Goal: Transaction & Acquisition: Book appointment/travel/reservation

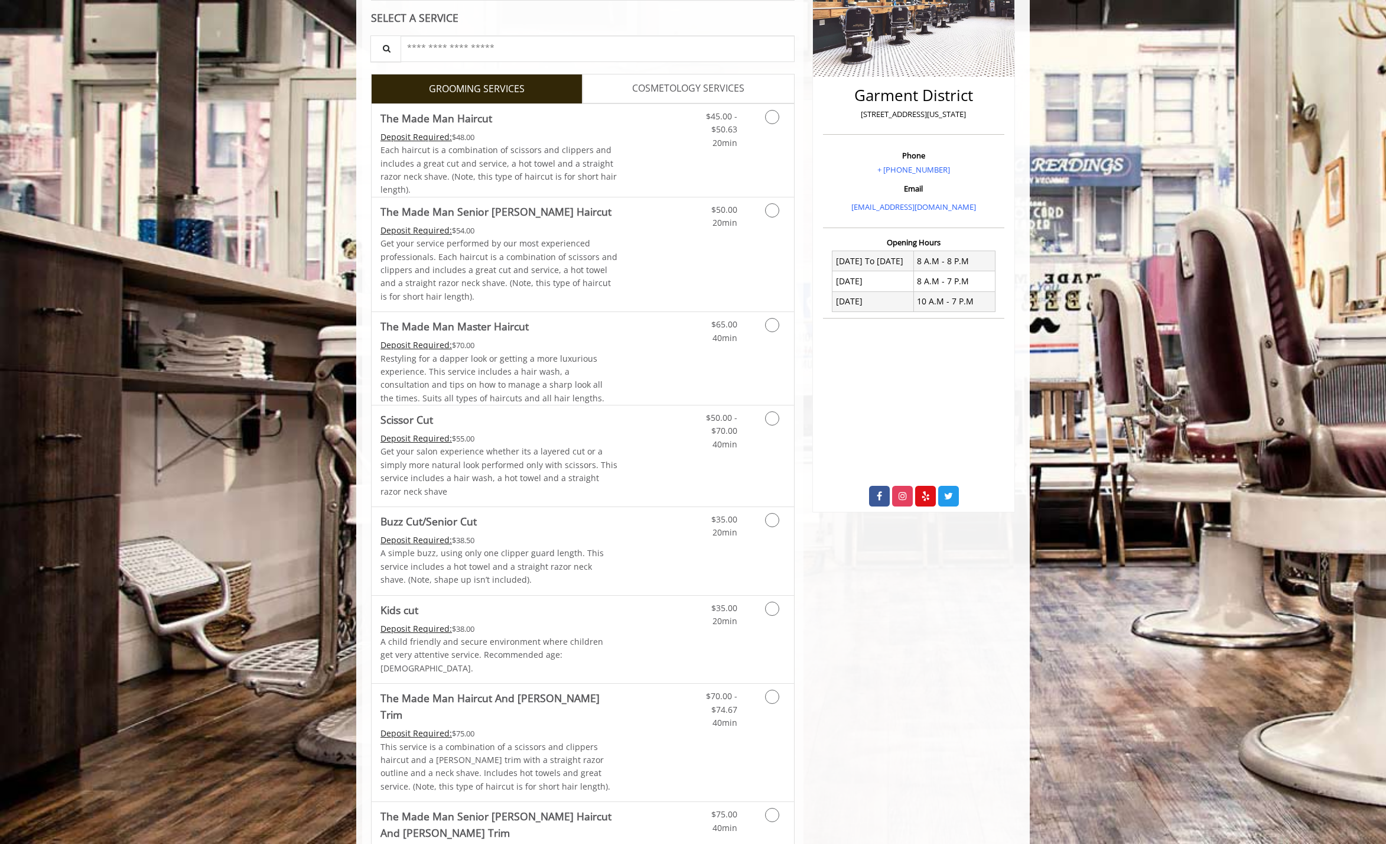
scroll to position [226, 0]
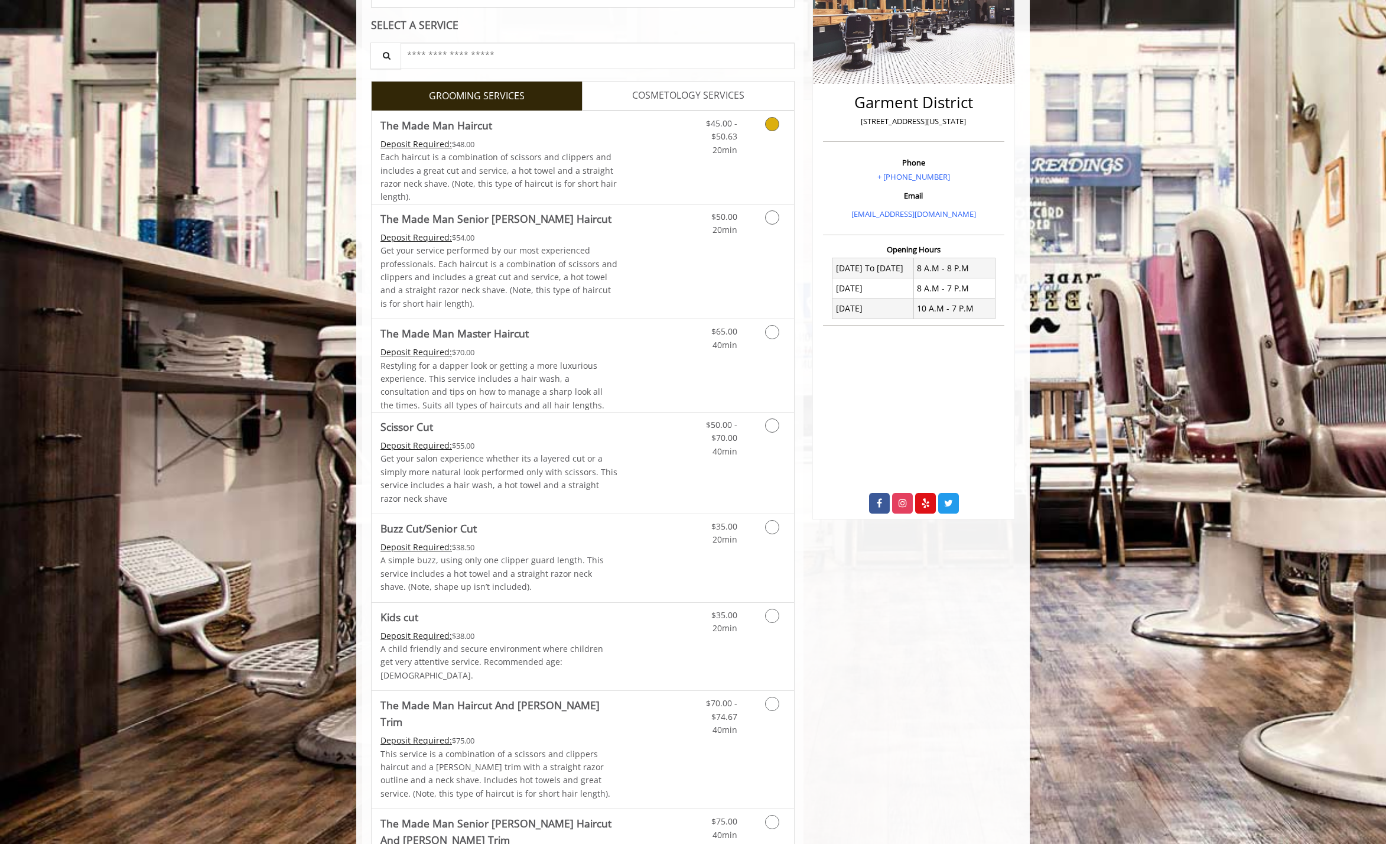
click at [772, 129] on icon "Grooming services" at bounding box center [772, 124] width 14 height 14
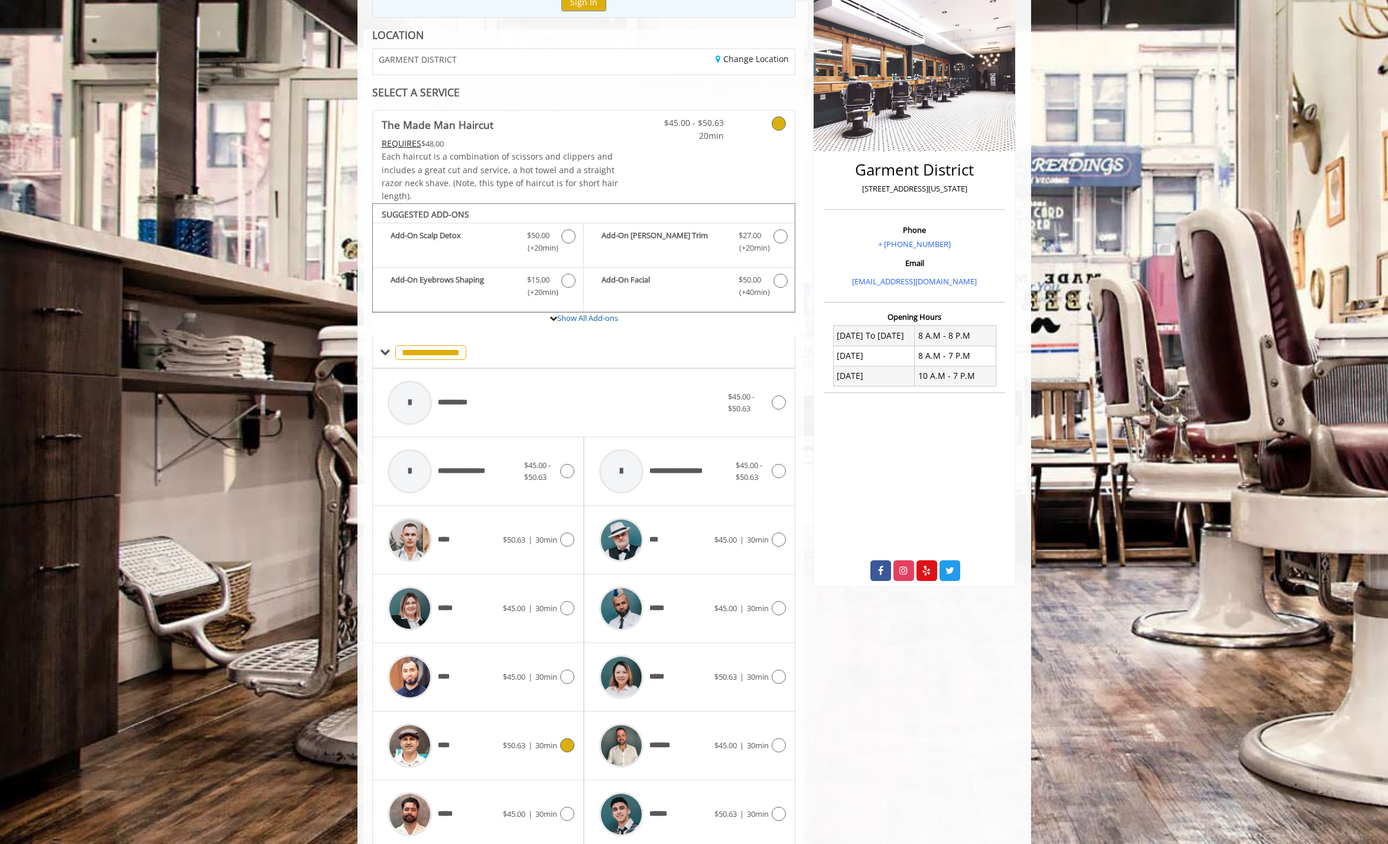
scroll to position [199, 0]
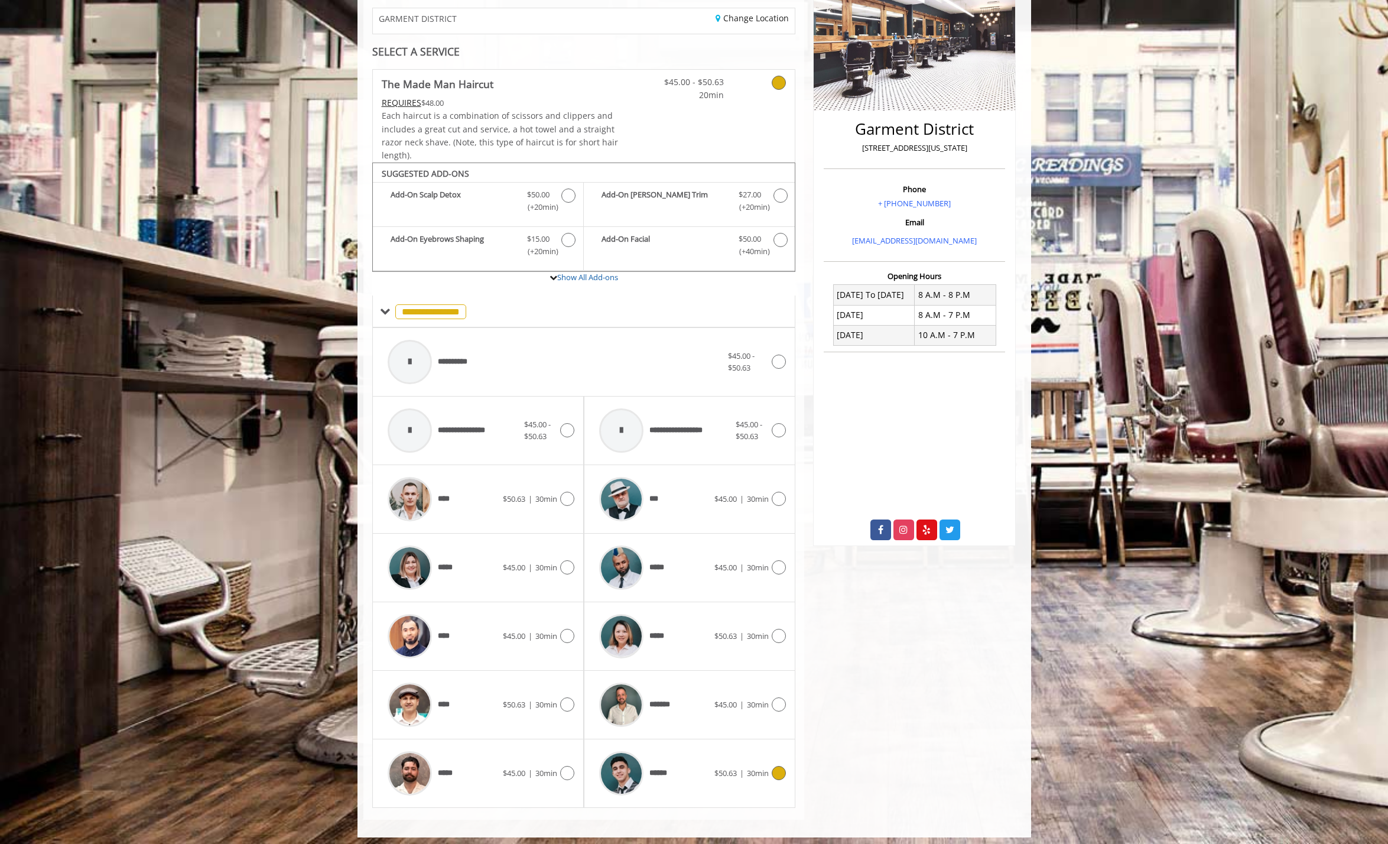
click at [778, 768] on icon at bounding box center [779, 773] width 14 height 14
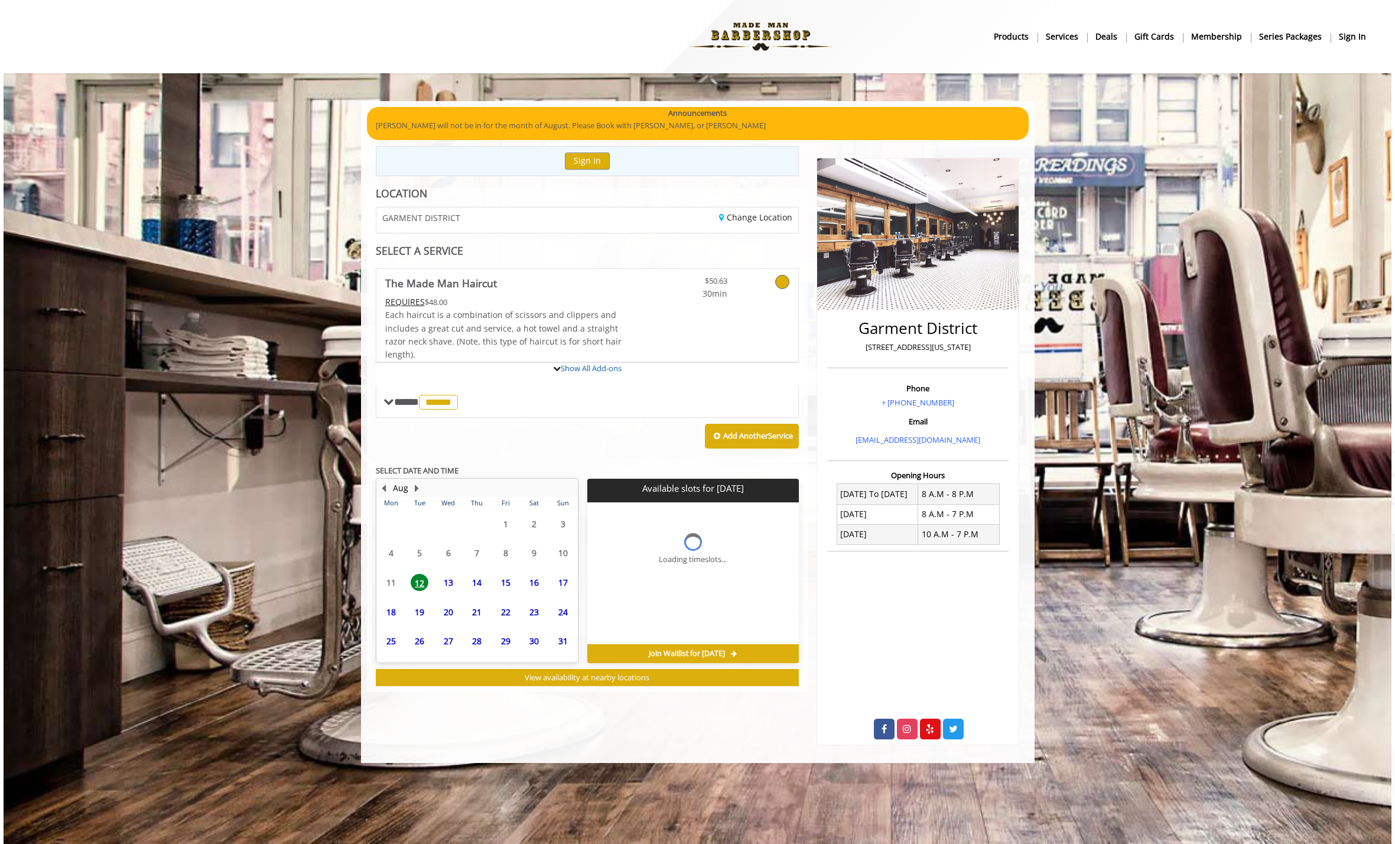
scroll to position [0, 0]
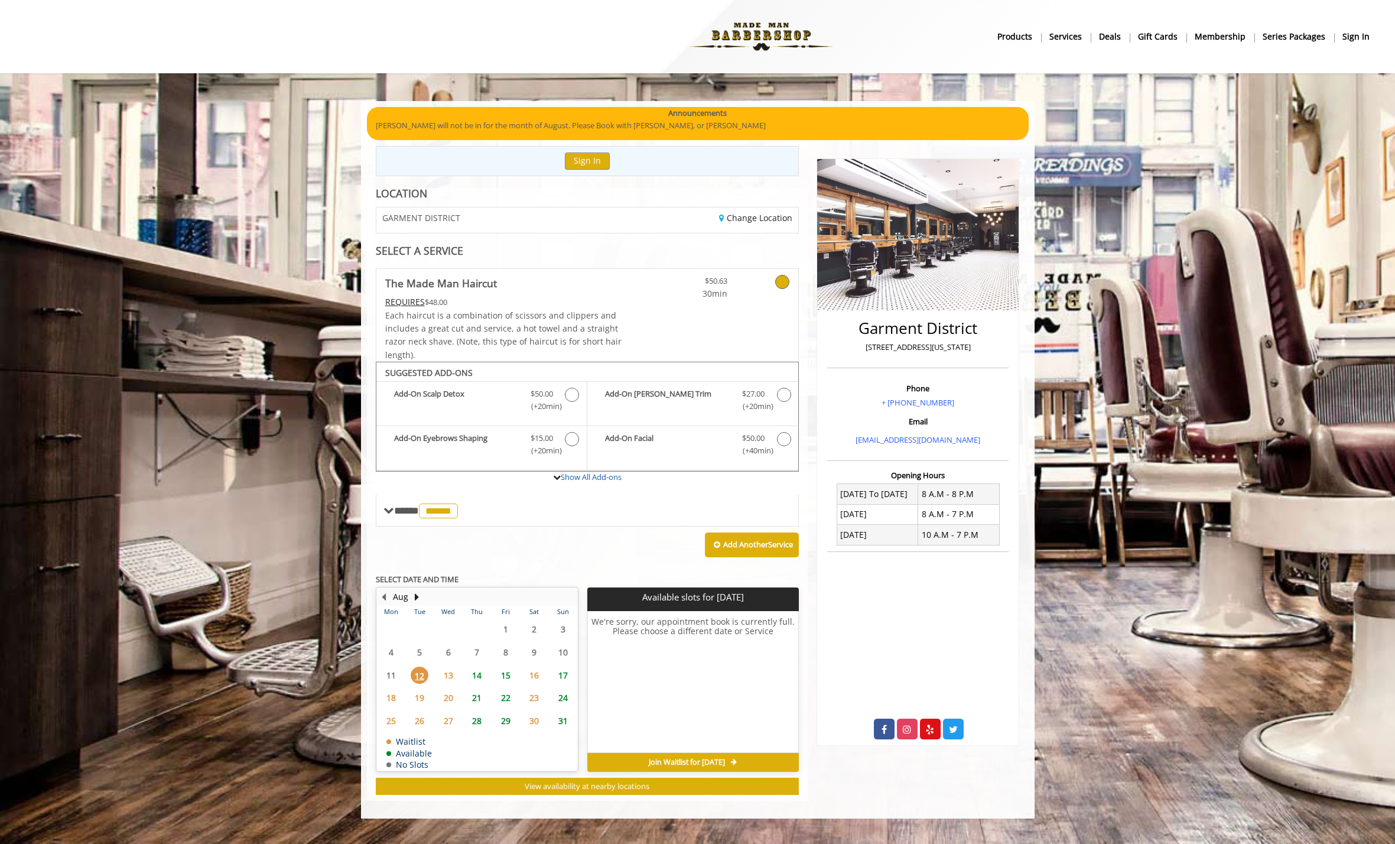
click at [503, 670] on span "15" at bounding box center [506, 675] width 18 height 17
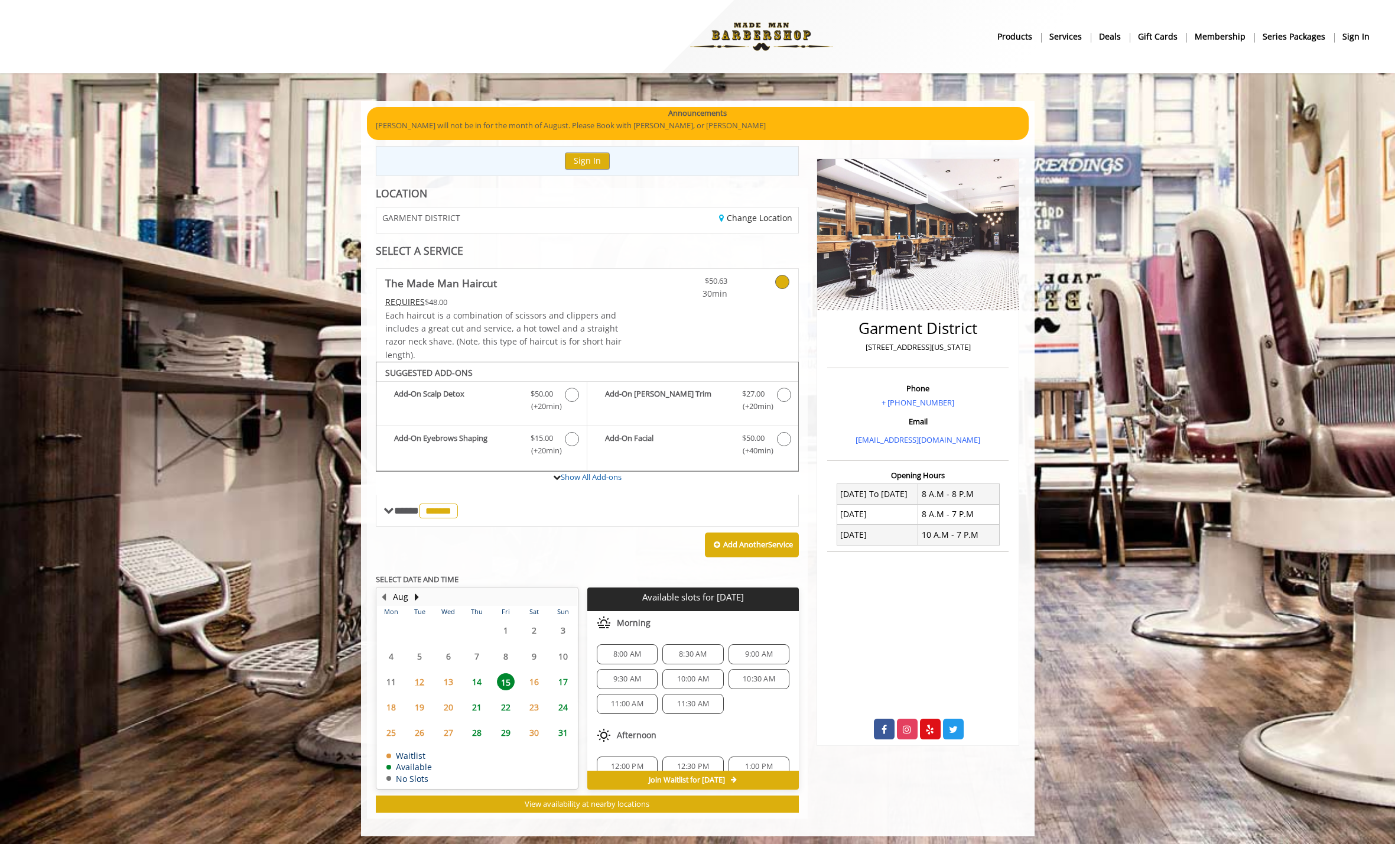
click at [504, 673] on span "15" at bounding box center [506, 681] width 18 height 17
click at [482, 679] on span "14" at bounding box center [477, 681] width 18 height 17
click at [743, 661] on span "11:00 AM" at bounding box center [759, 663] width 33 height 9
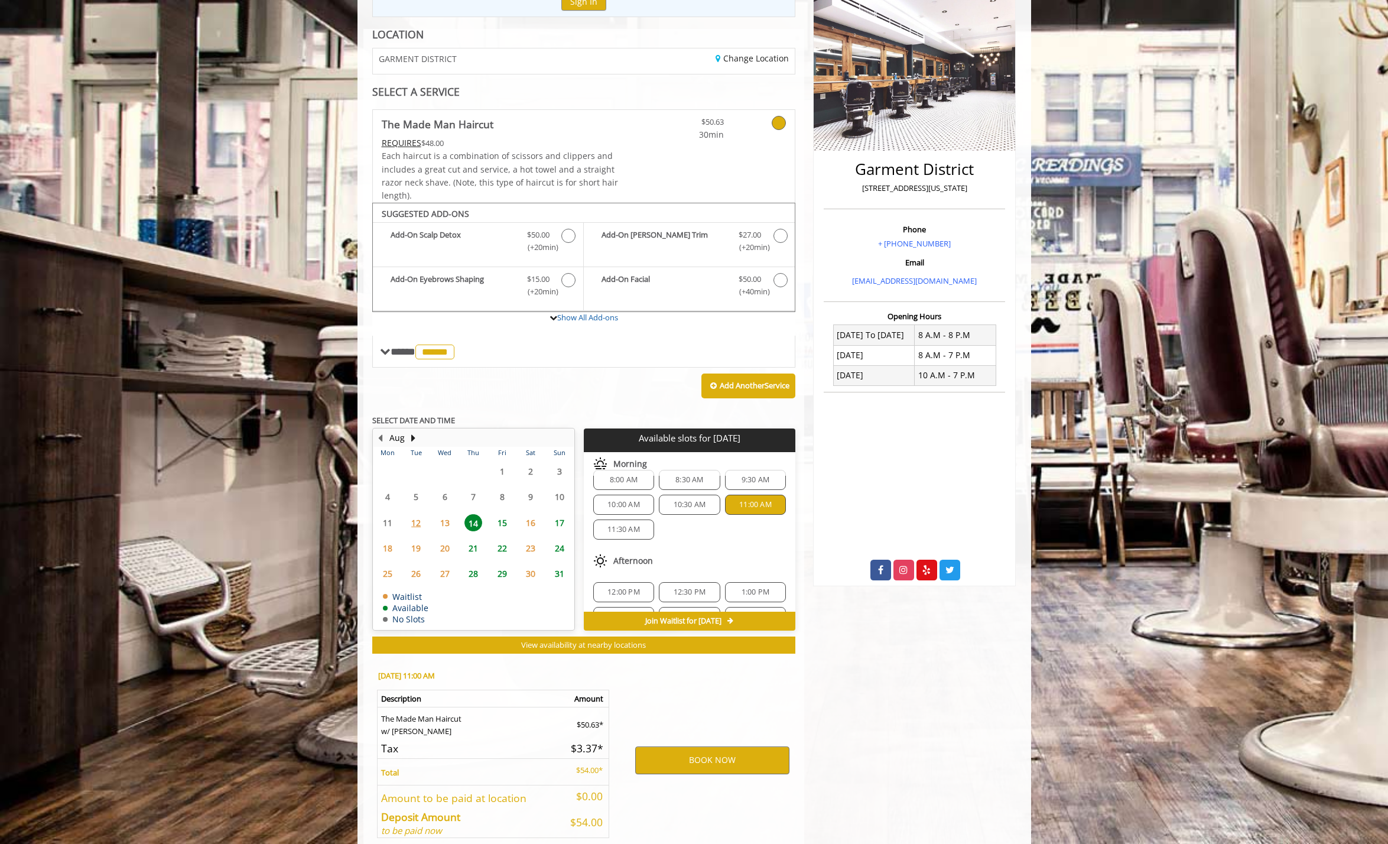
scroll to position [208, 0]
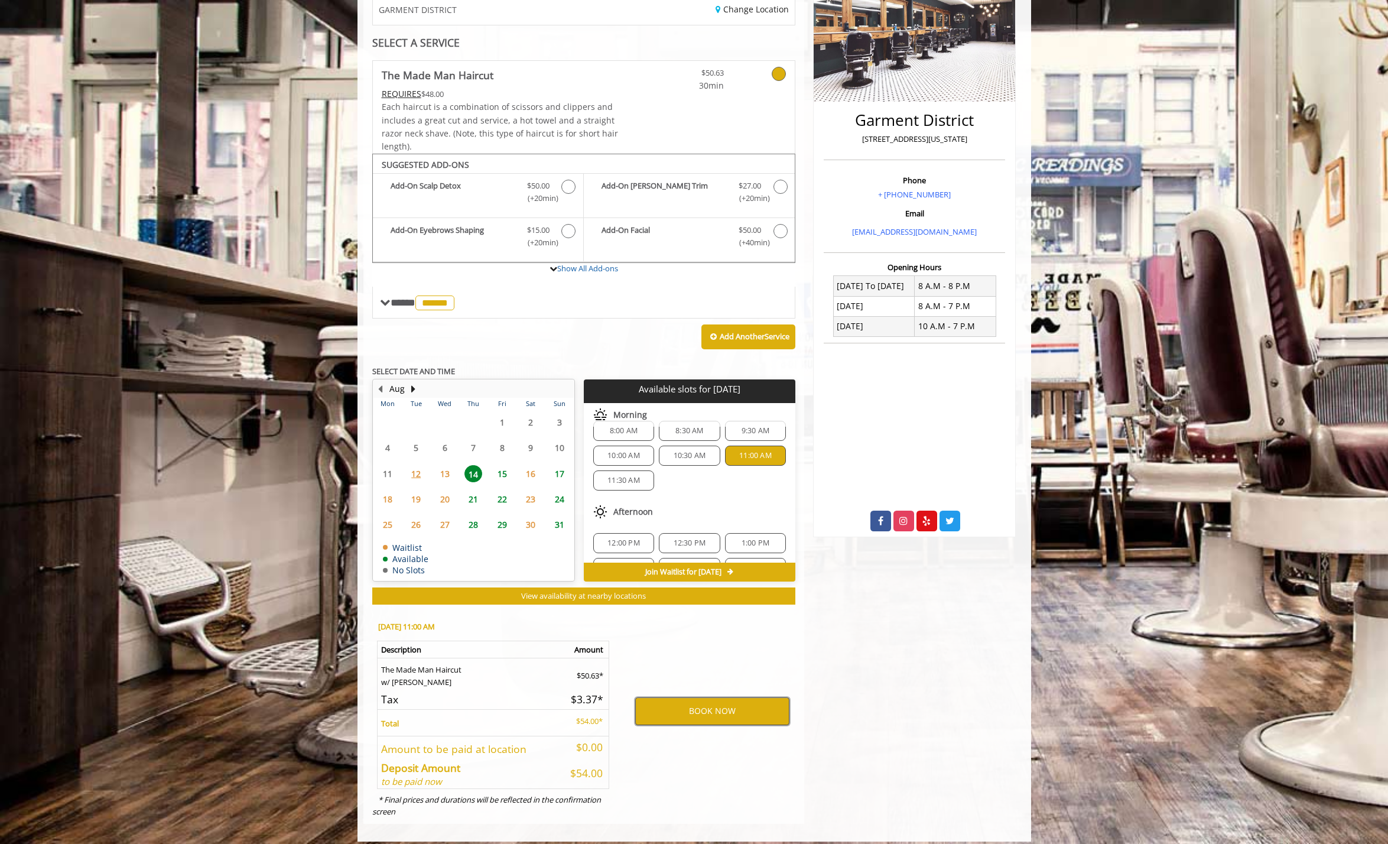
click at [750, 706] on button "BOOK NOW" at bounding box center [712, 710] width 154 height 27
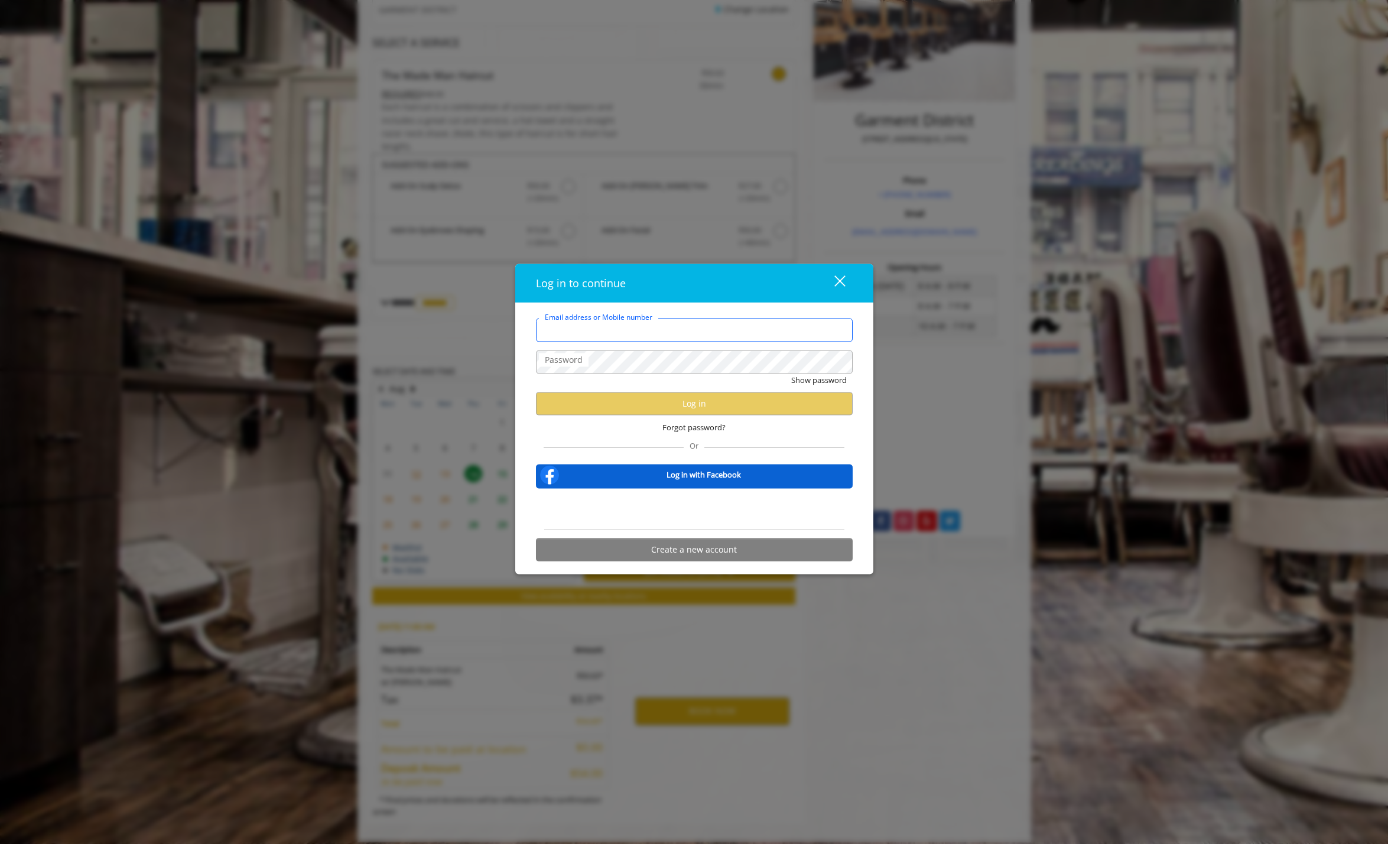
type input "**********"
click at [711, 330] on input "**********" at bounding box center [694, 331] width 317 height 24
click at [683, 408] on button "Log in" at bounding box center [694, 403] width 317 height 23
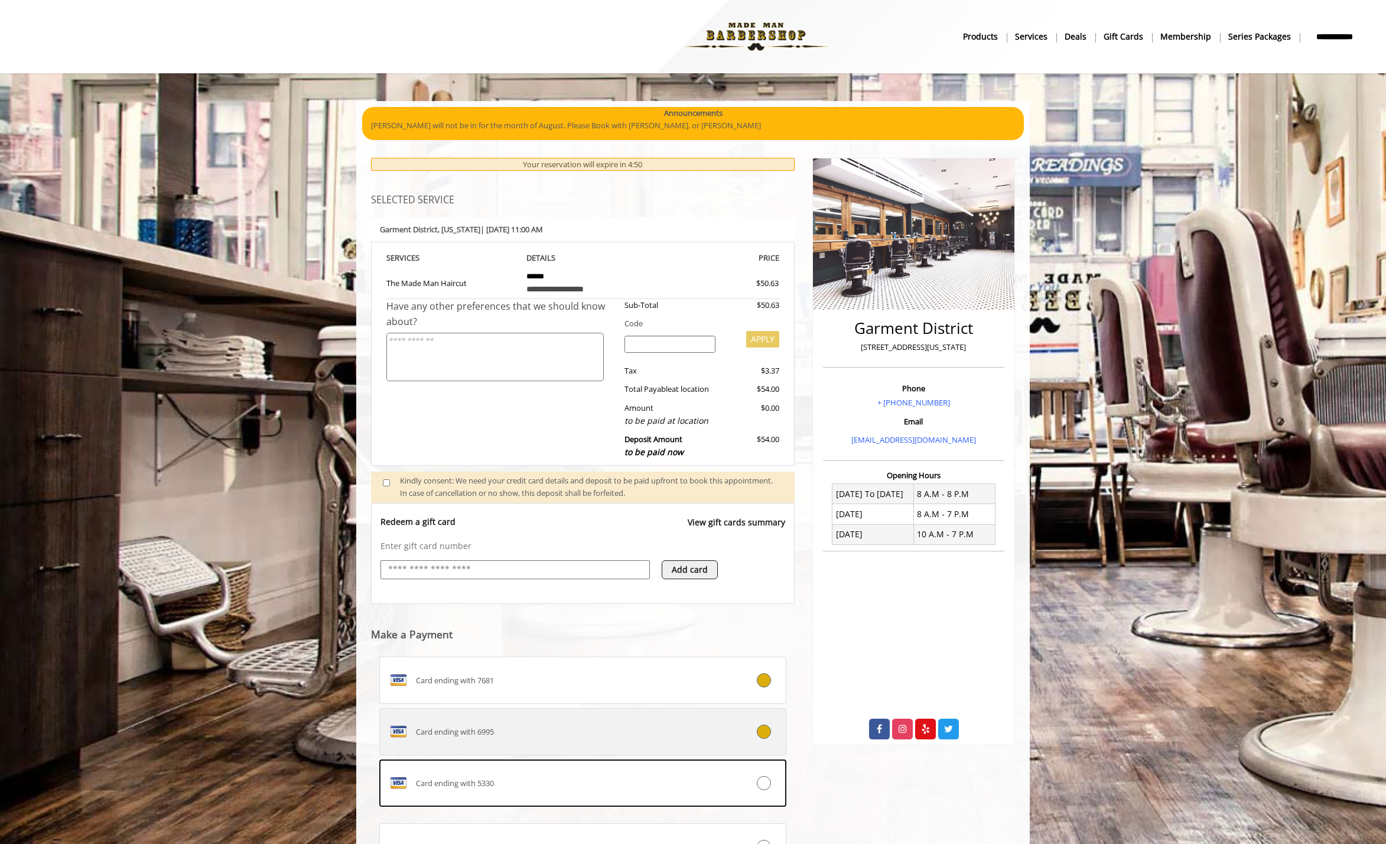
click at [765, 724] on icon at bounding box center [764, 731] width 14 height 14
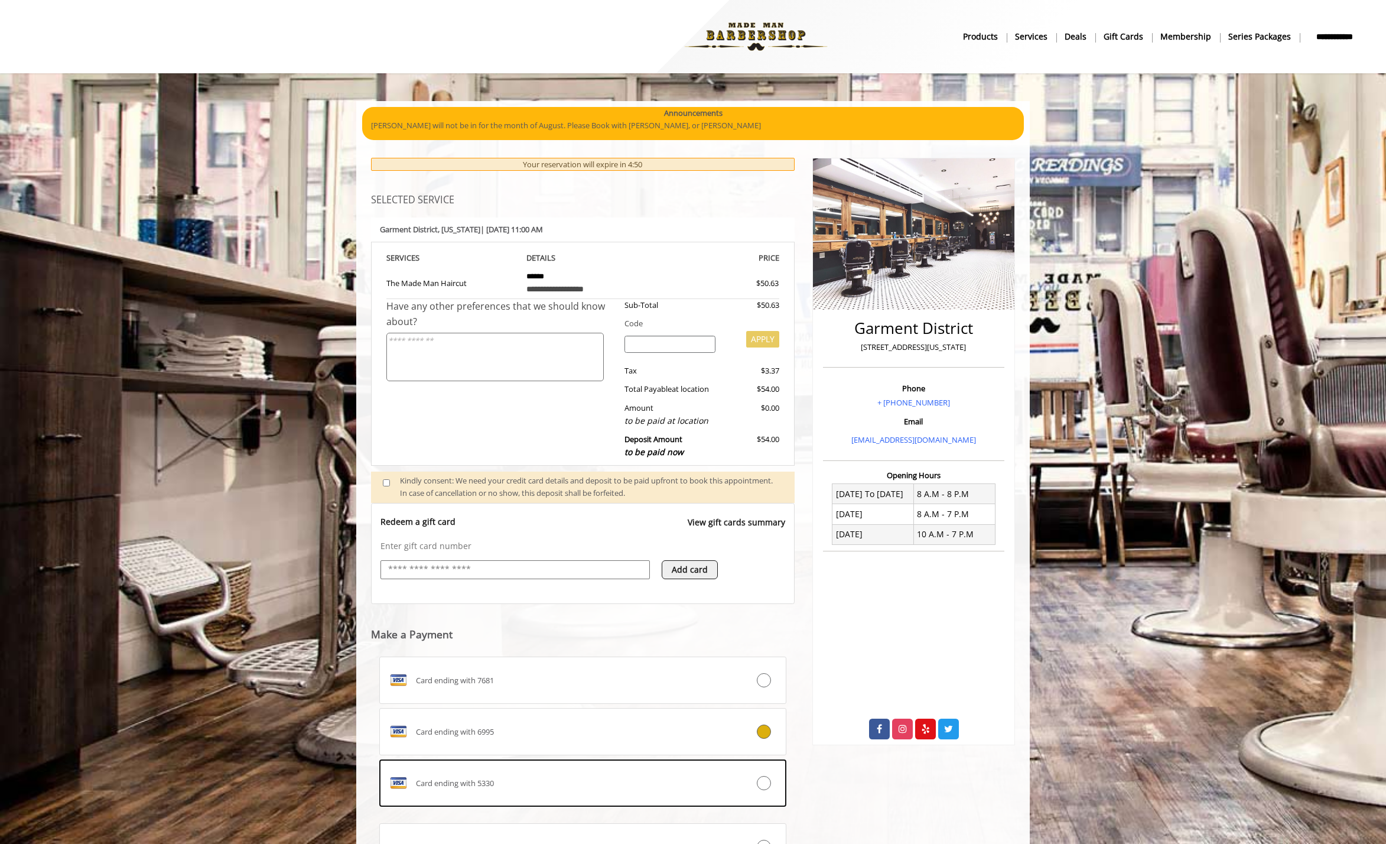
scroll to position [79, 0]
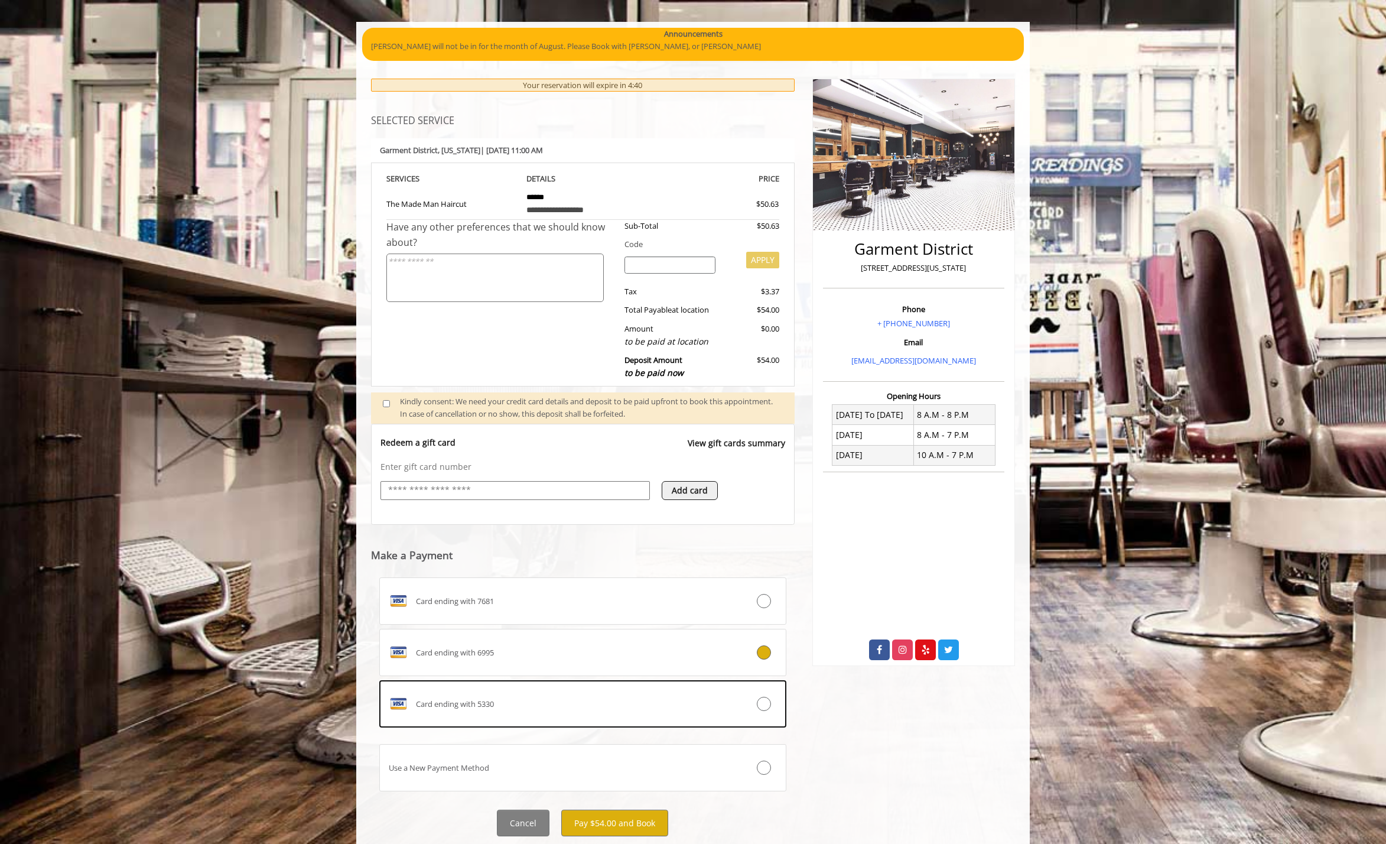
click at [622, 810] on button "Pay $54.00 and Book" at bounding box center [614, 823] width 107 height 27
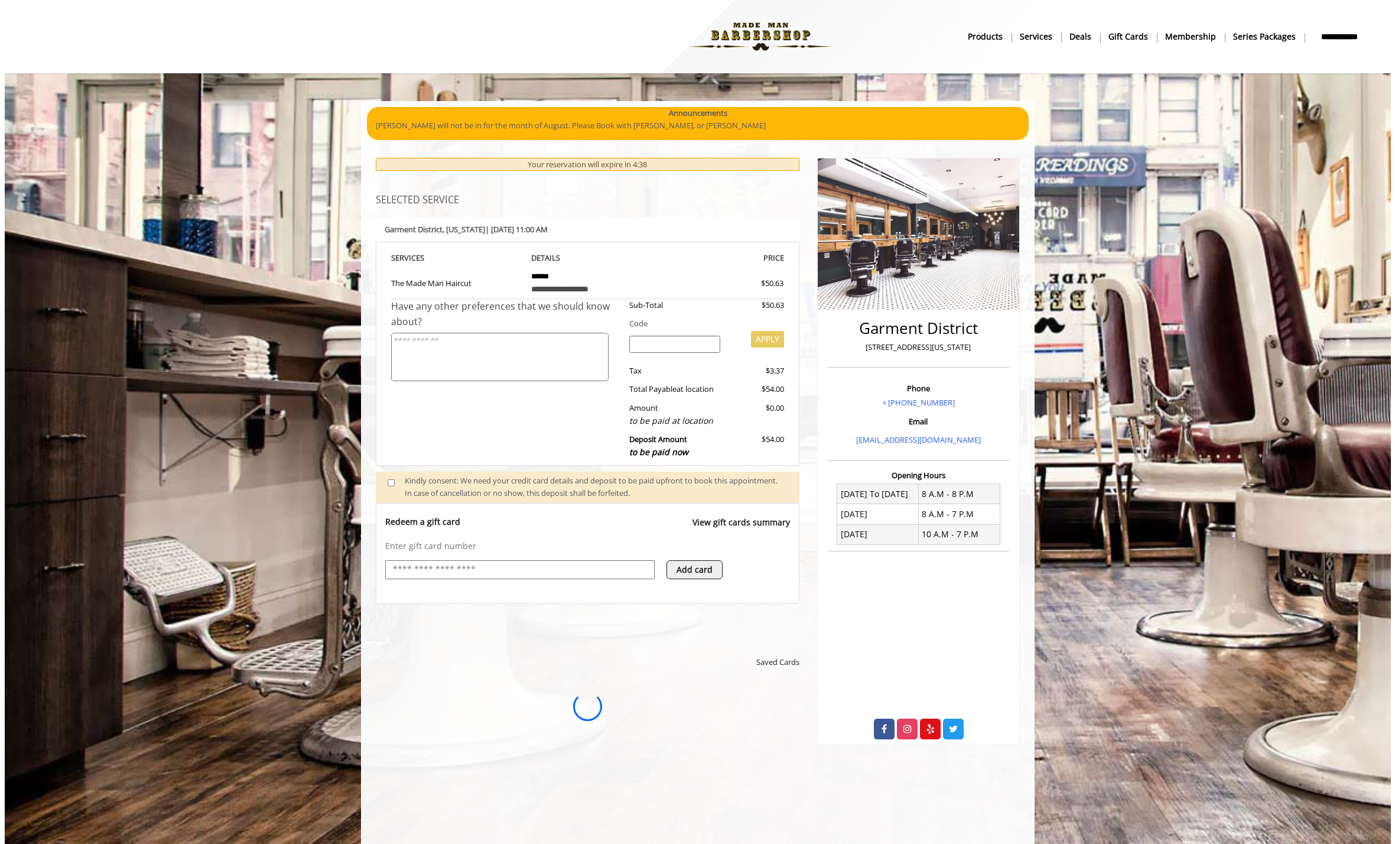
scroll to position [0, 0]
